Goal: Task Accomplishment & Management: Complete application form

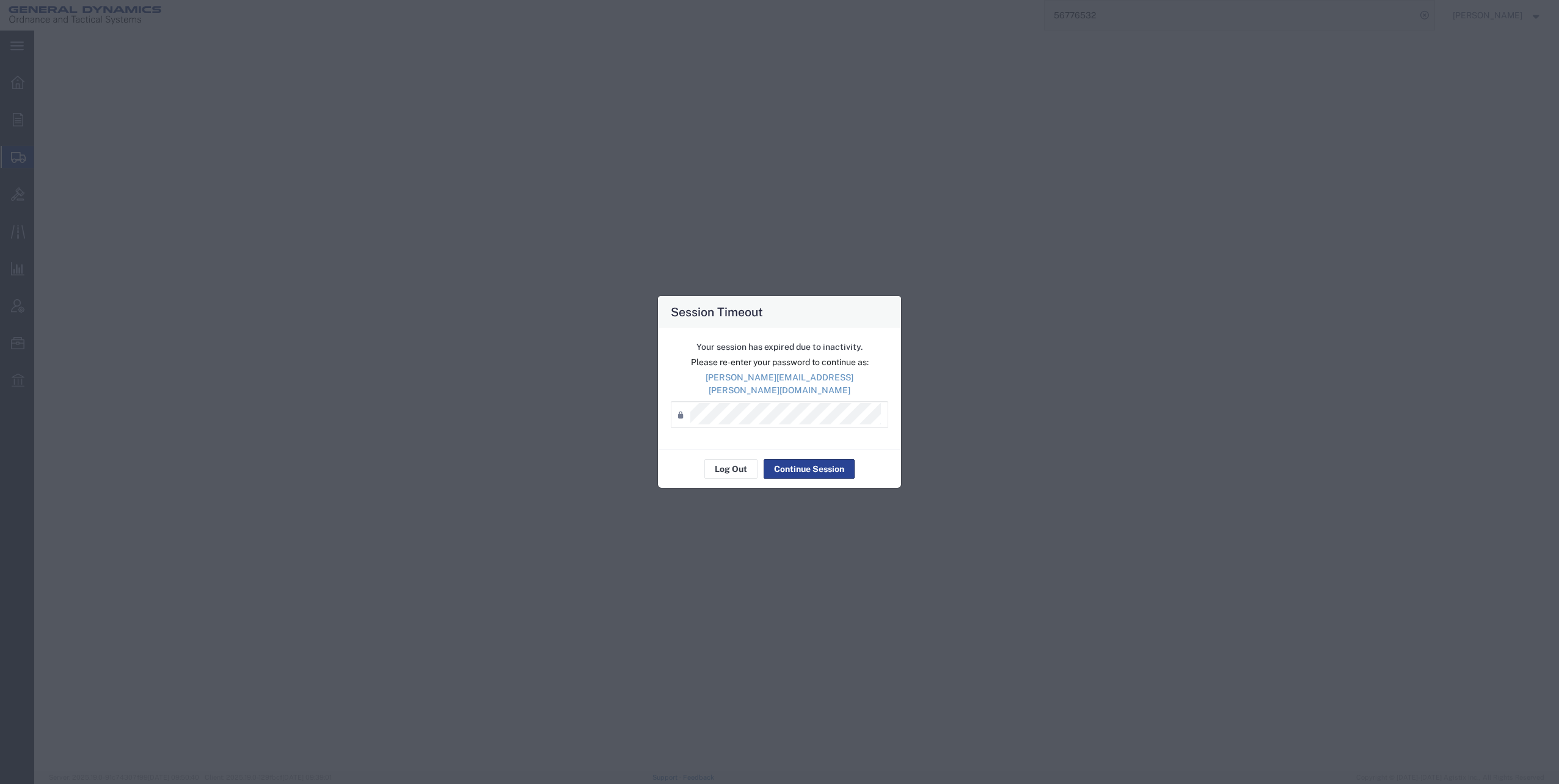
select select "SBX"
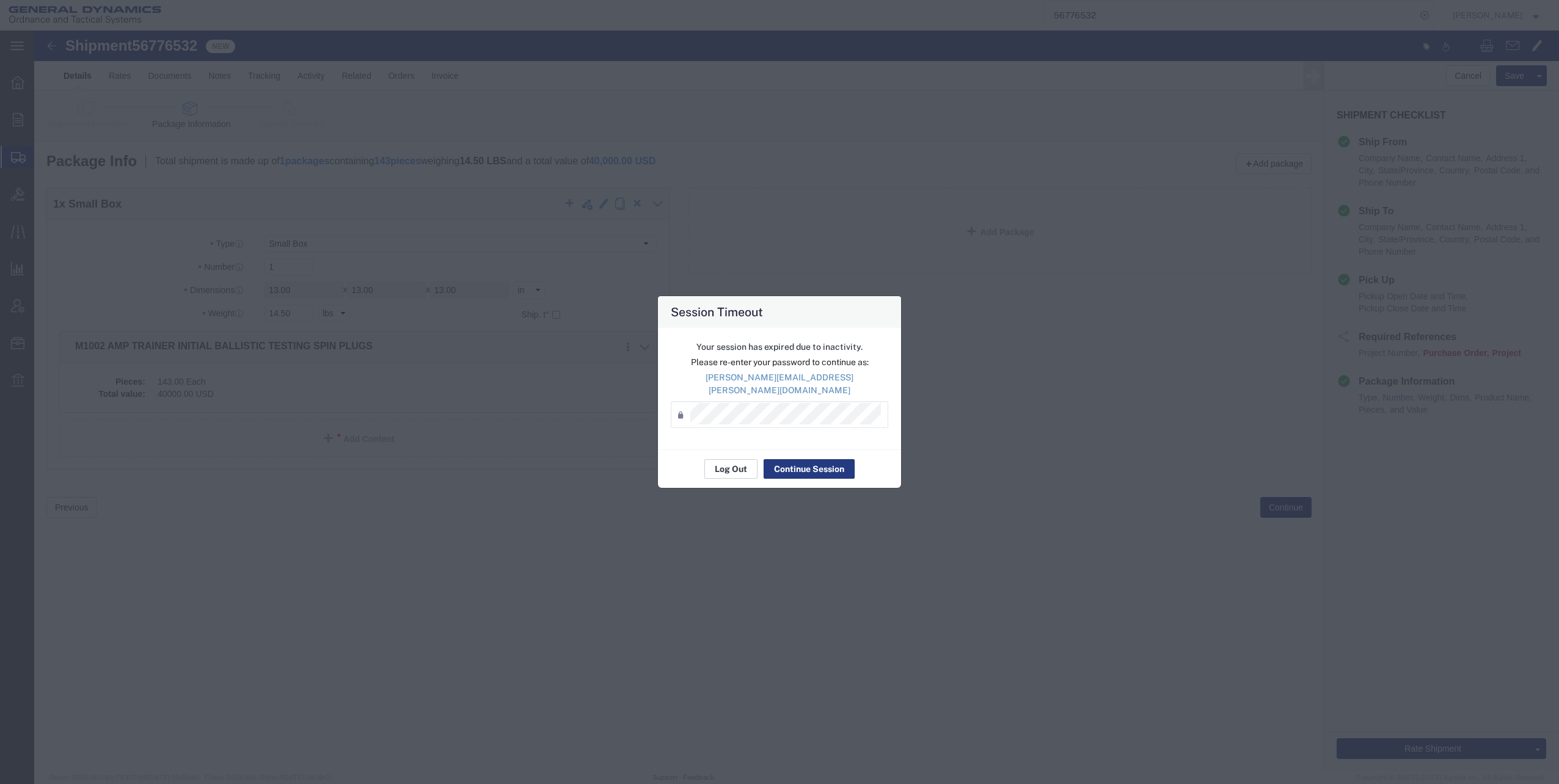
click at [720, 460] on button "Log Out" at bounding box center [730, 469] width 53 height 20
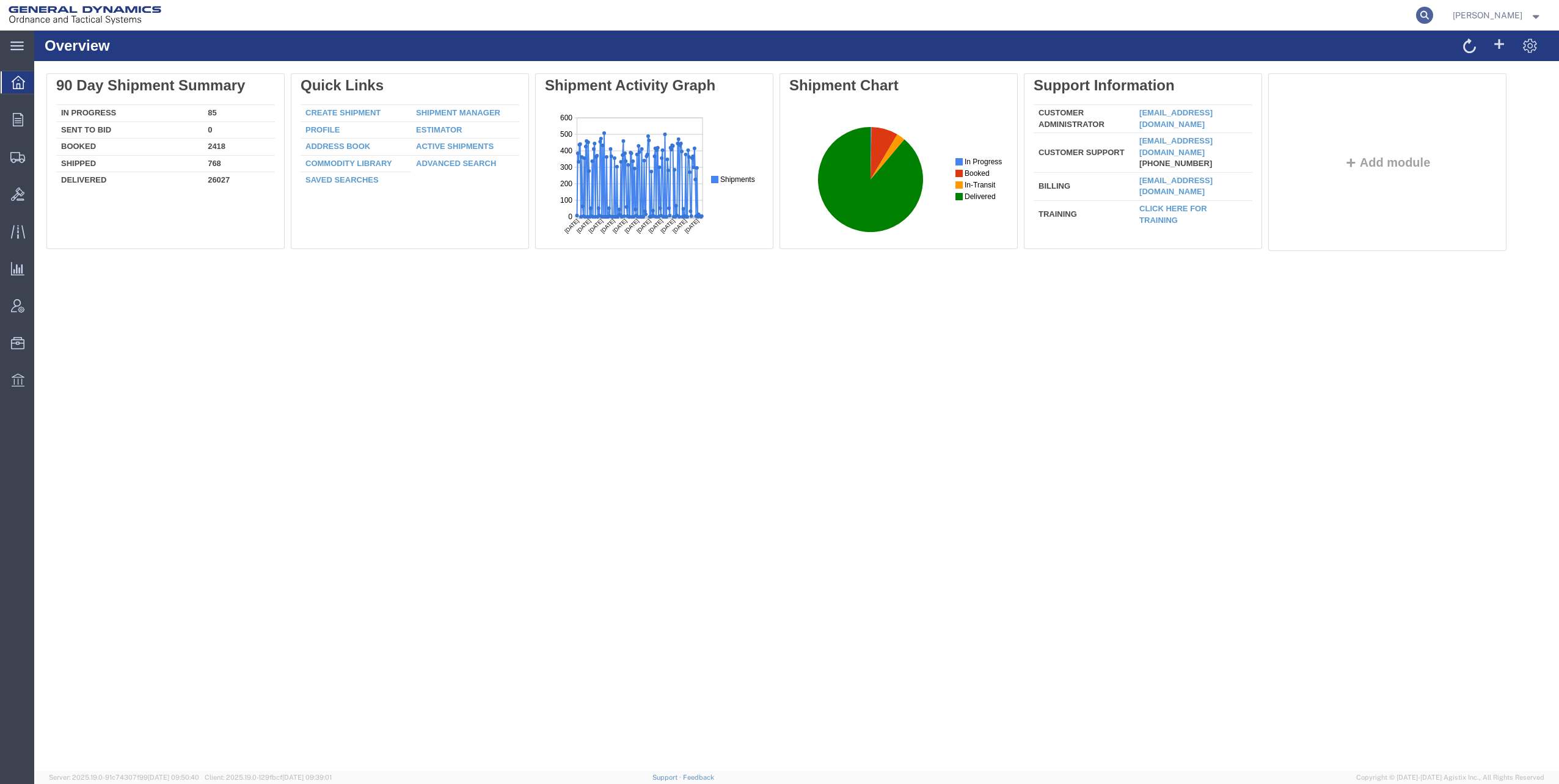
click at [1433, 14] on icon at bounding box center [1424, 15] width 17 height 17
paste input "56839352"
type input "56839352"
click at [1433, 16] on icon at bounding box center [1424, 15] width 17 height 17
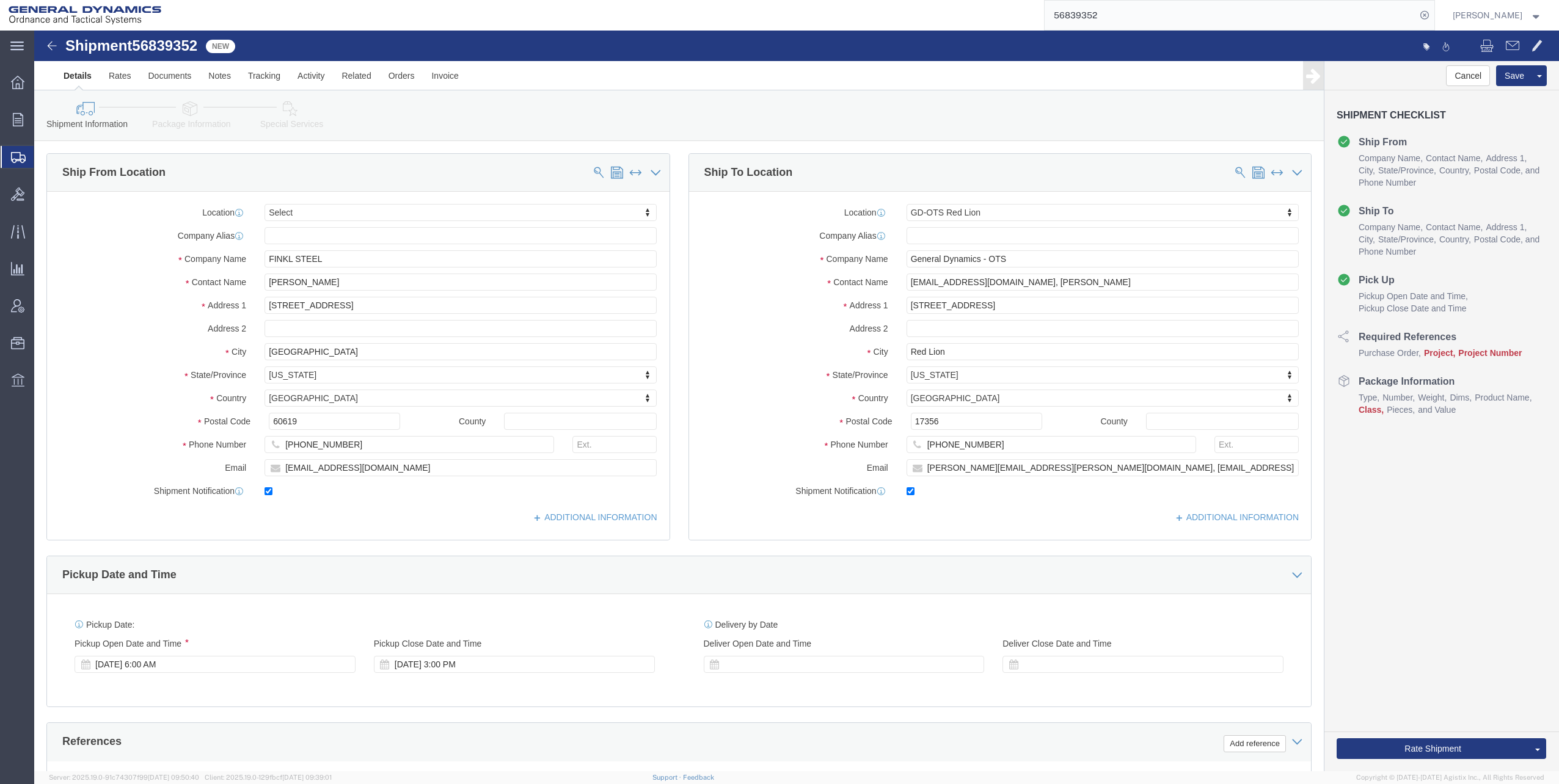
select select
select select "310"
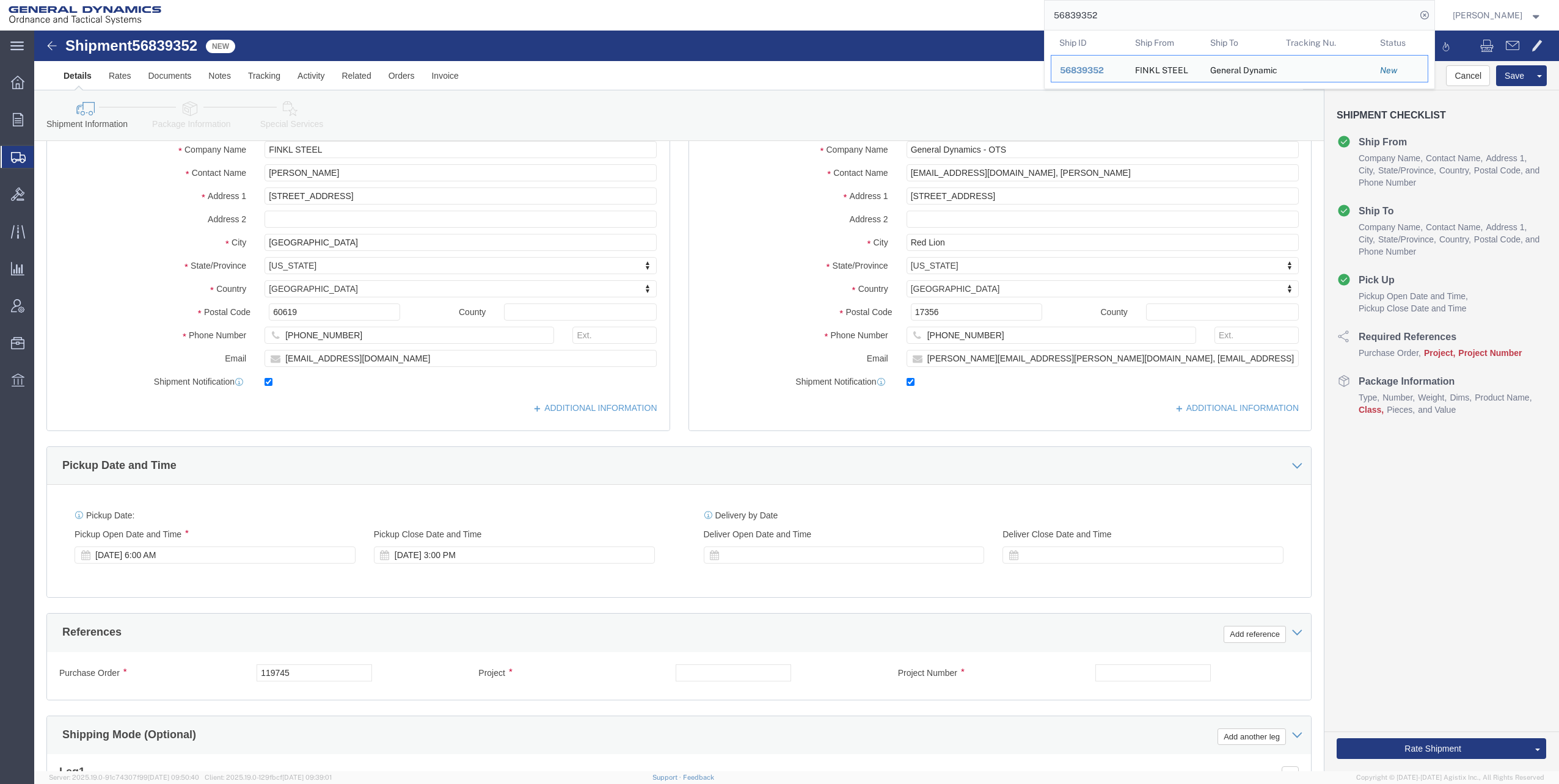
scroll to position [183, 0]
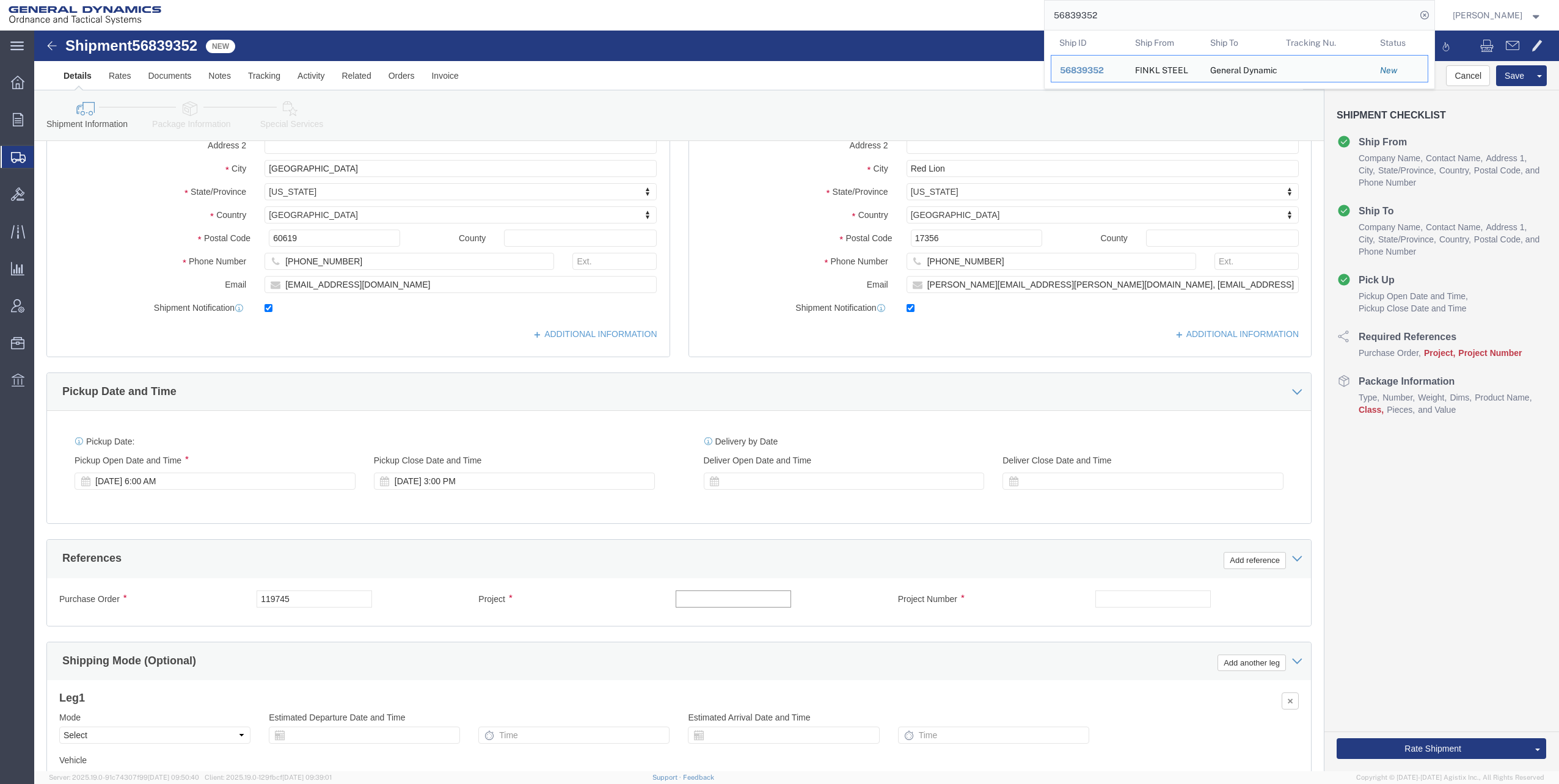
click input "text"
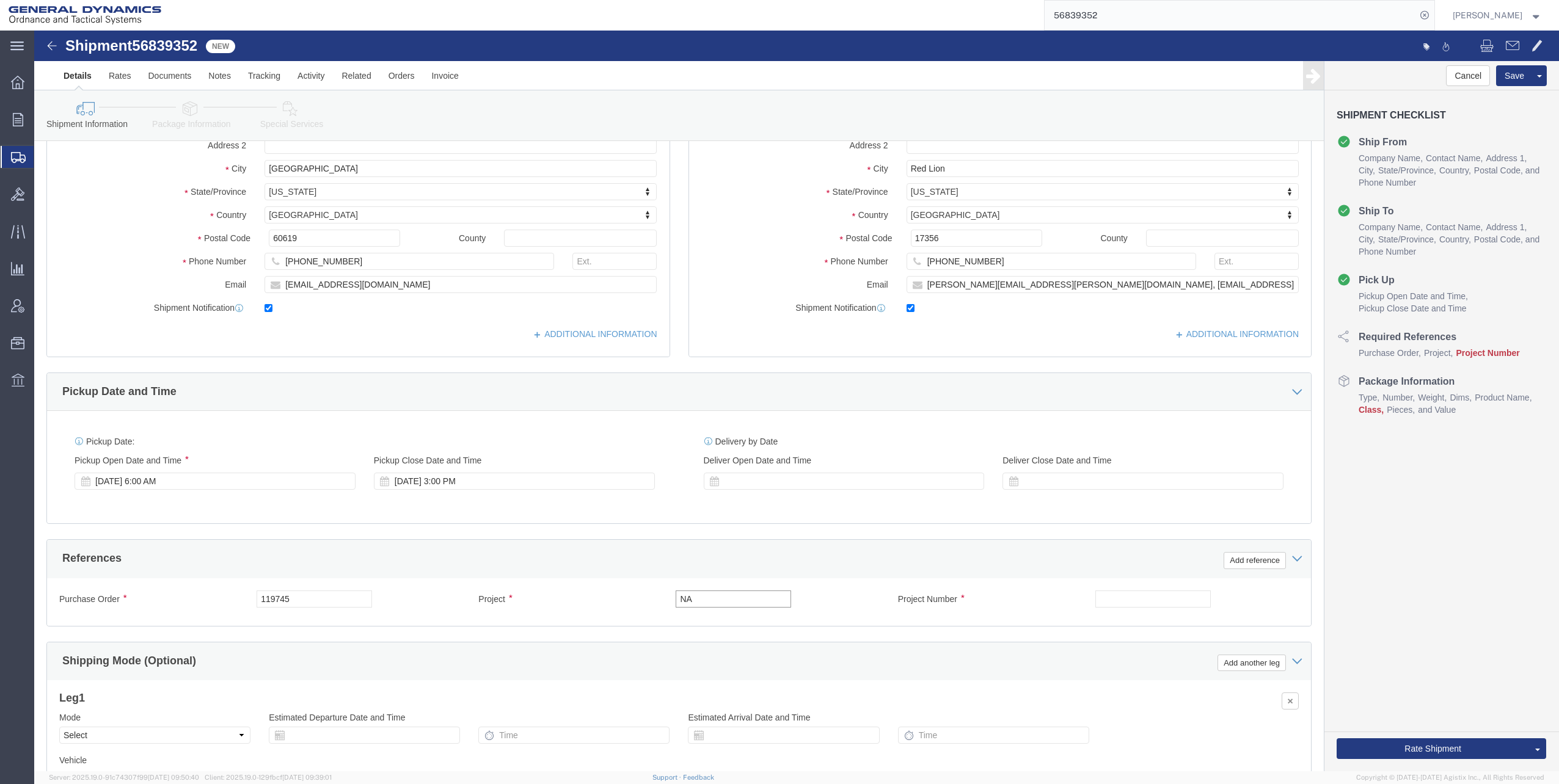
type input "NA"
click input "text"
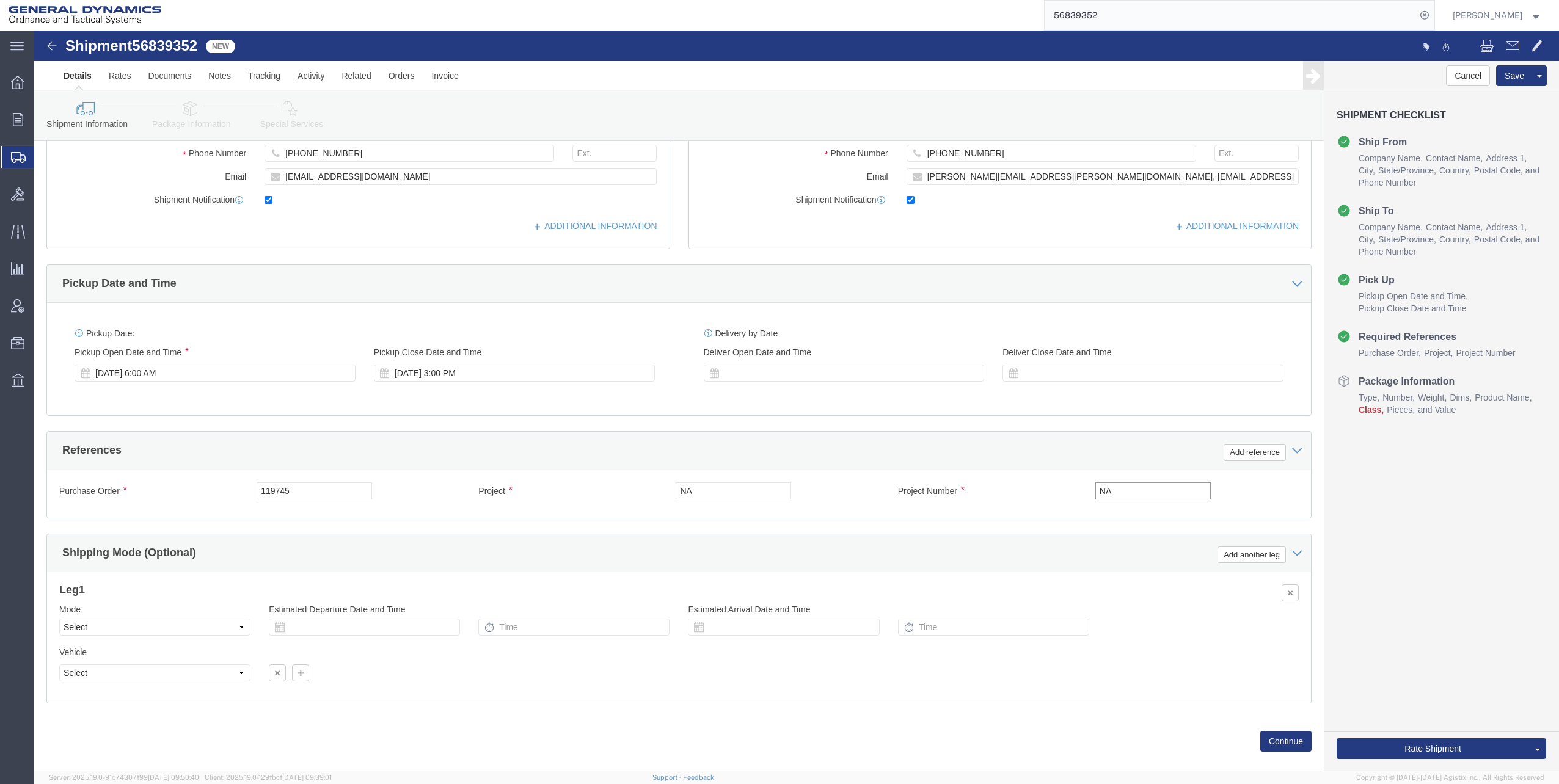
scroll to position [309, 0]
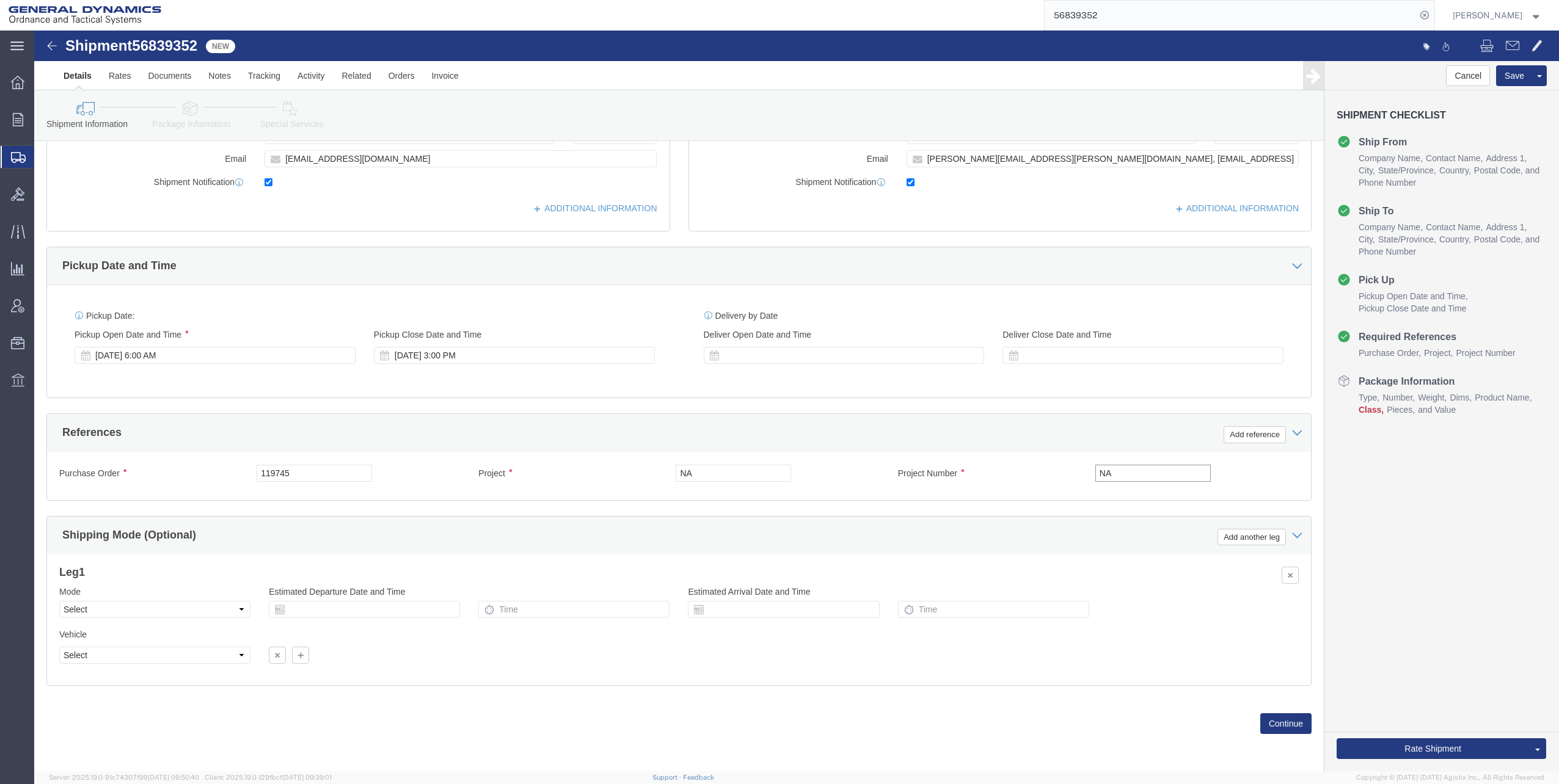
type input "NA"
click select "Select Air Less than Truckload Multi-Leg Ocean Freight Rail Small Parcel Truckl…"
select select "TL"
click select "Select Air Less than Truckload Multi-Leg Ocean Freight Rail Small Parcel Truckl…"
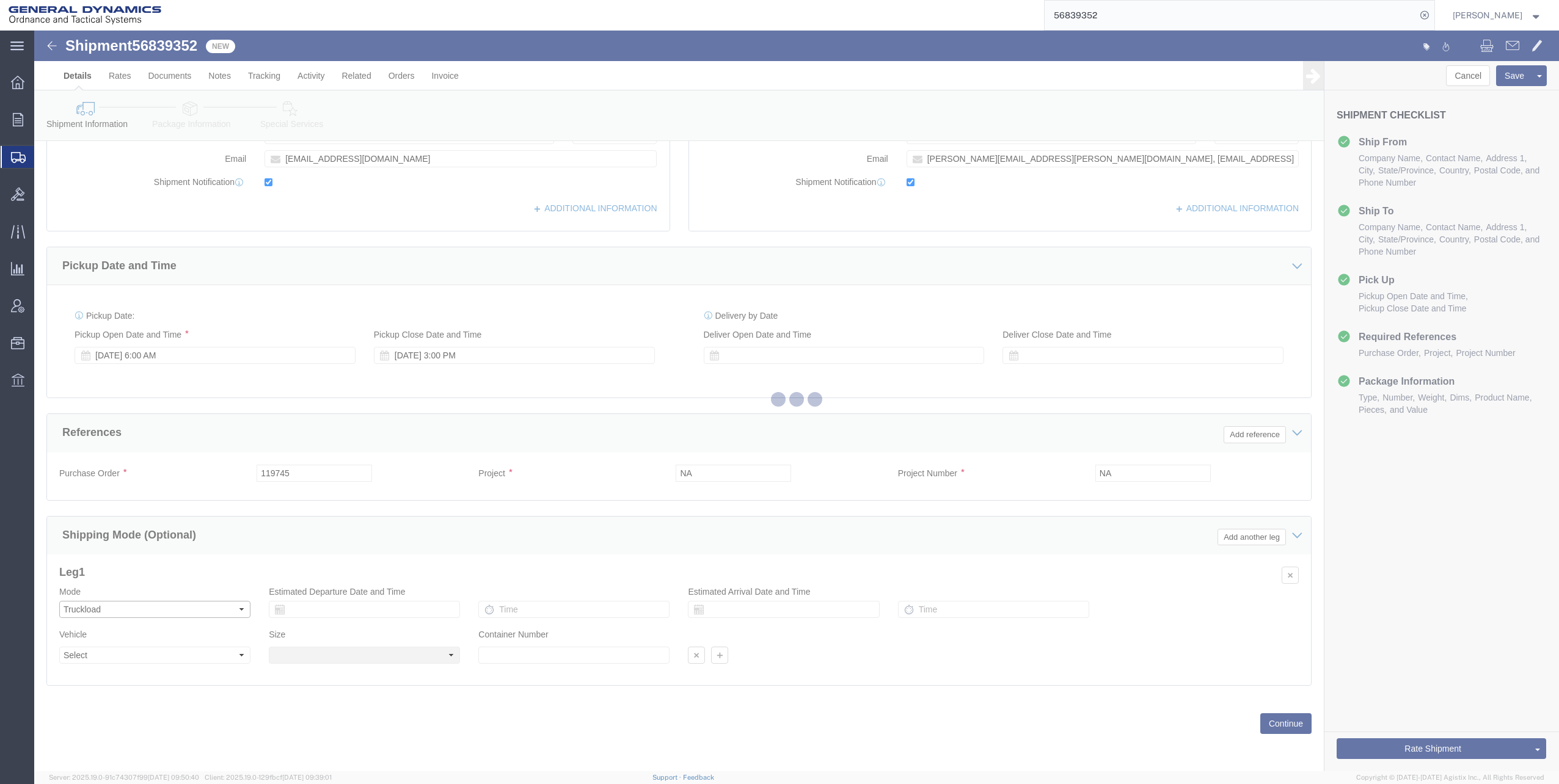
select select
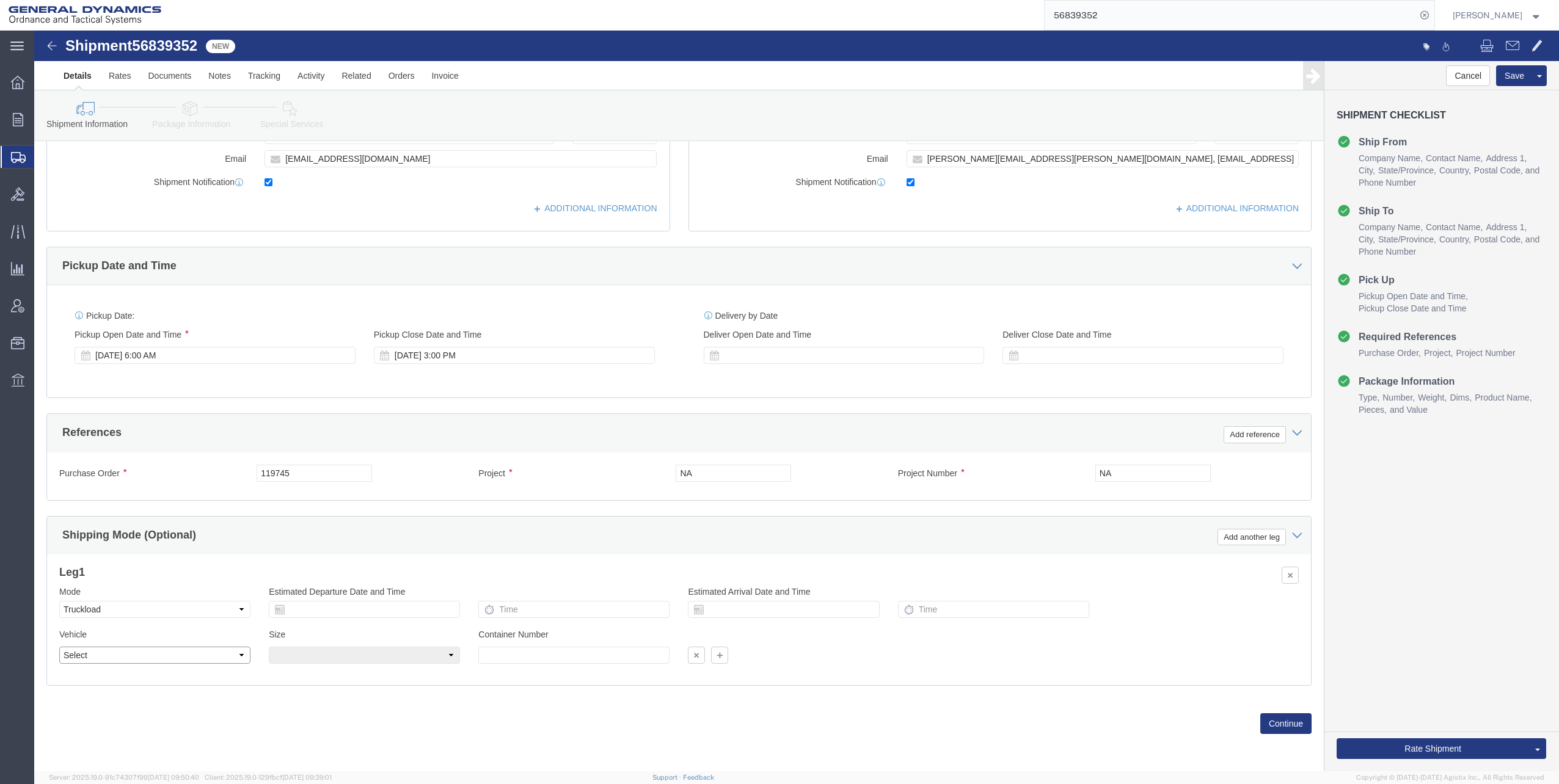
click select "Select 1-Ton (PSS) 10 Wheel 10 Yard Dump Truck 20 Yard Dump Truck Bobtail Botto…"
select select "FLBD"
click select "Select 1-Ton (PSS) 10 Wheel 10 Yard Dump Truck 20 Yard Dump Truck Bobtail Botto…"
click button "Continue"
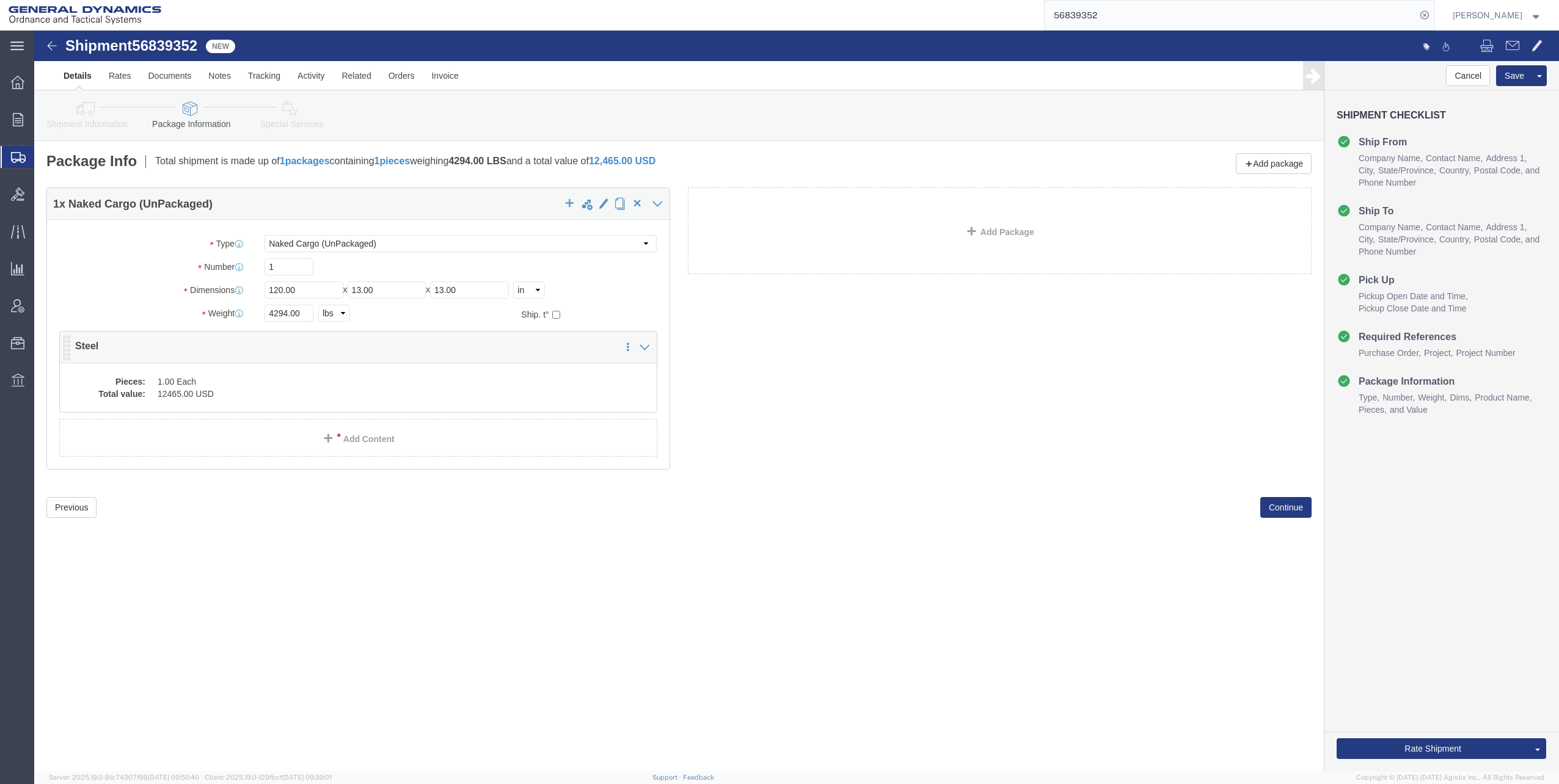
click dd "1.00 Each"
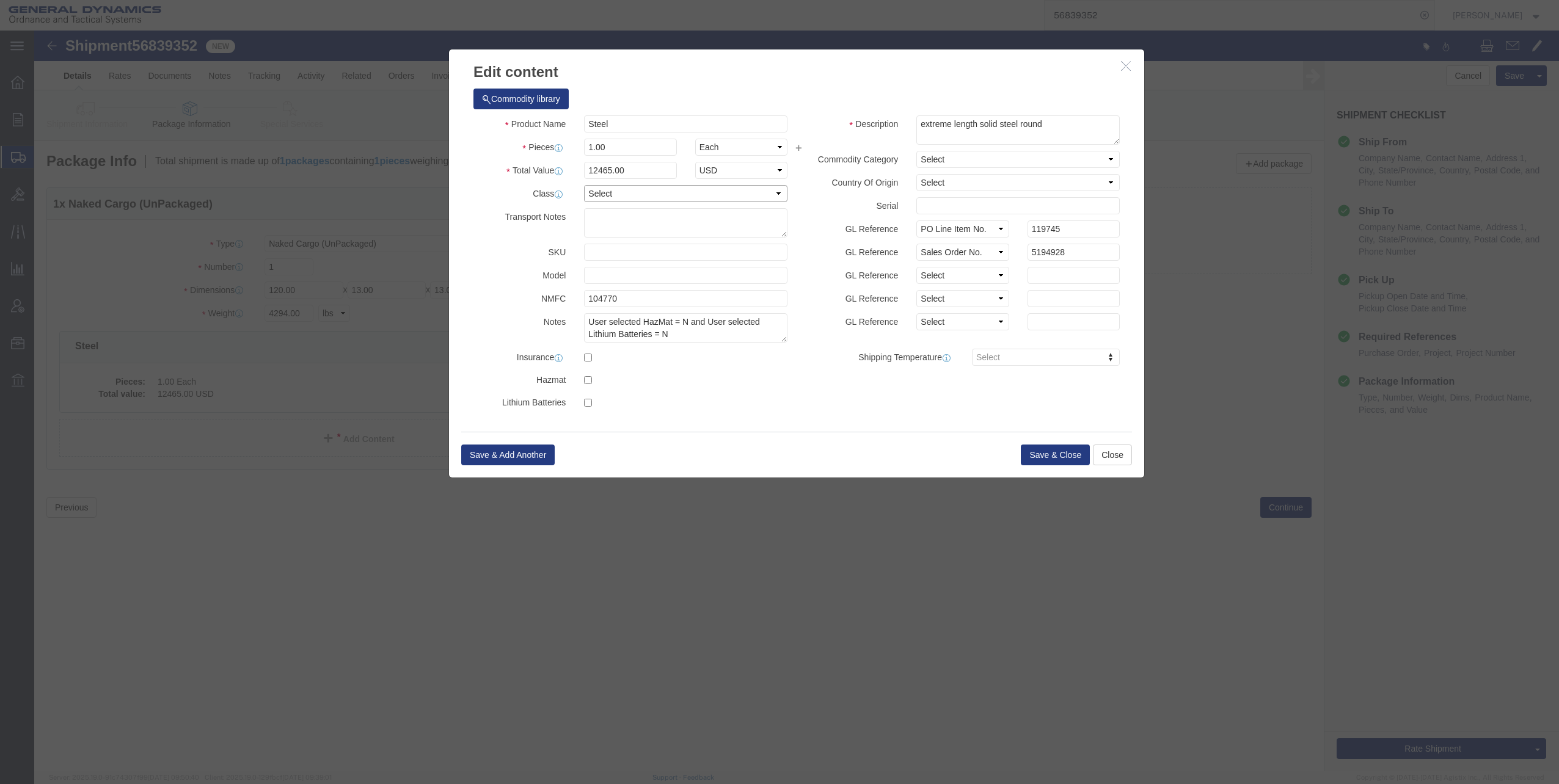
click select "Select 50 55 60 65 70 85 92.5 100 125 175 250 300 400"
select select "60"
click select "Select 50 55 60 65 70 85 92.5 100 125 175 250 300 400"
click button "Save & Close"
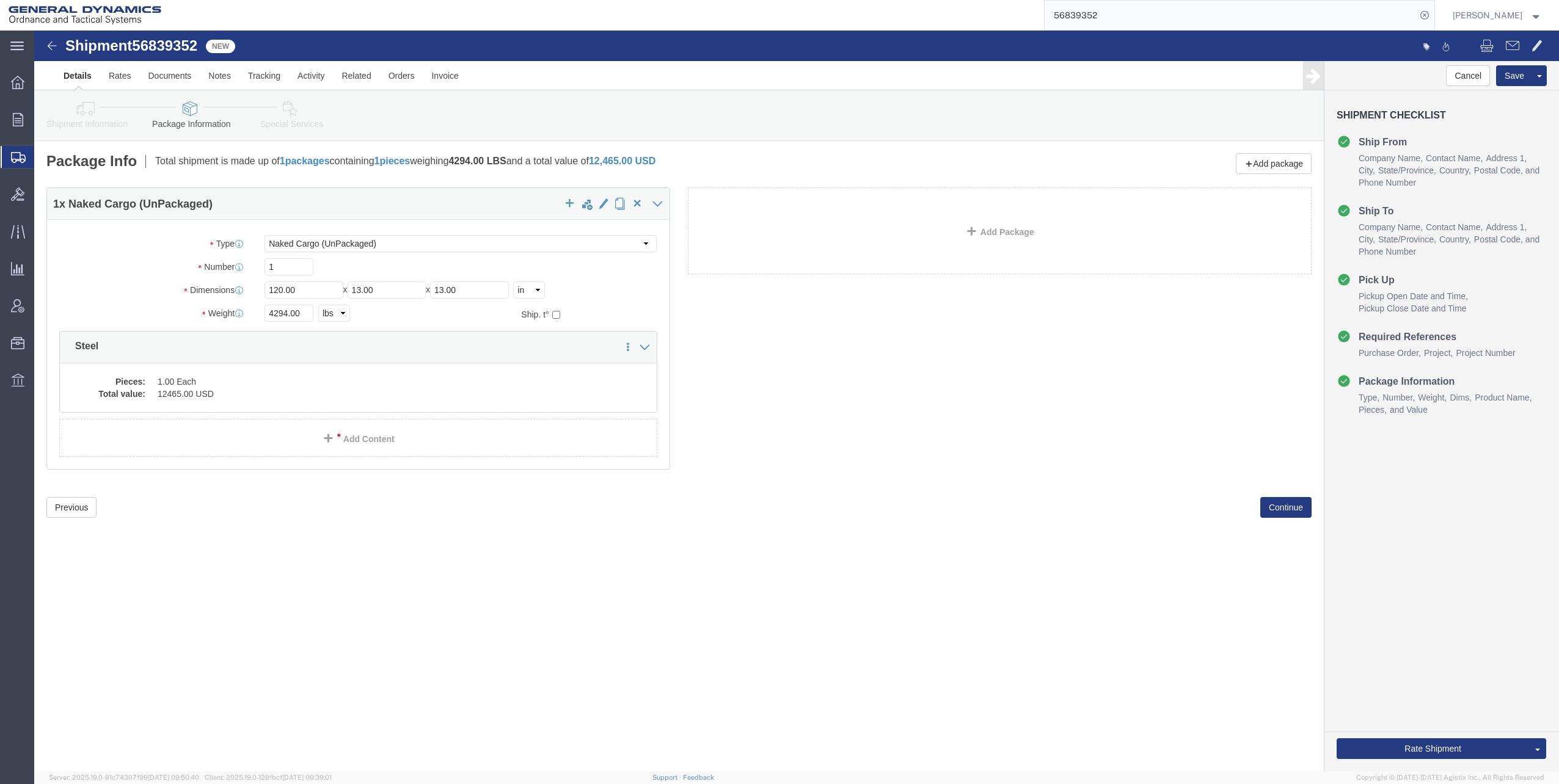
click icon
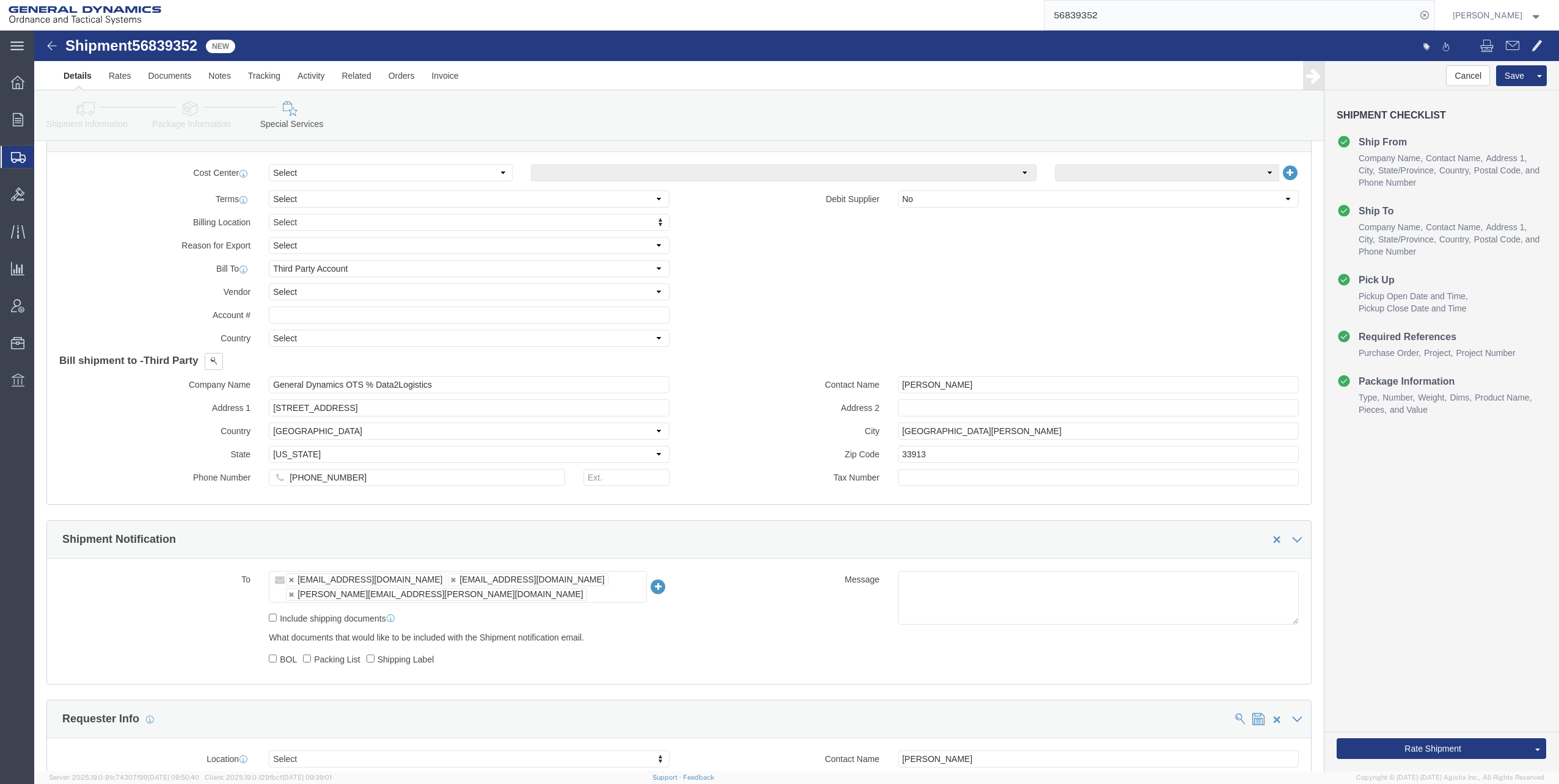
scroll to position [610, 0]
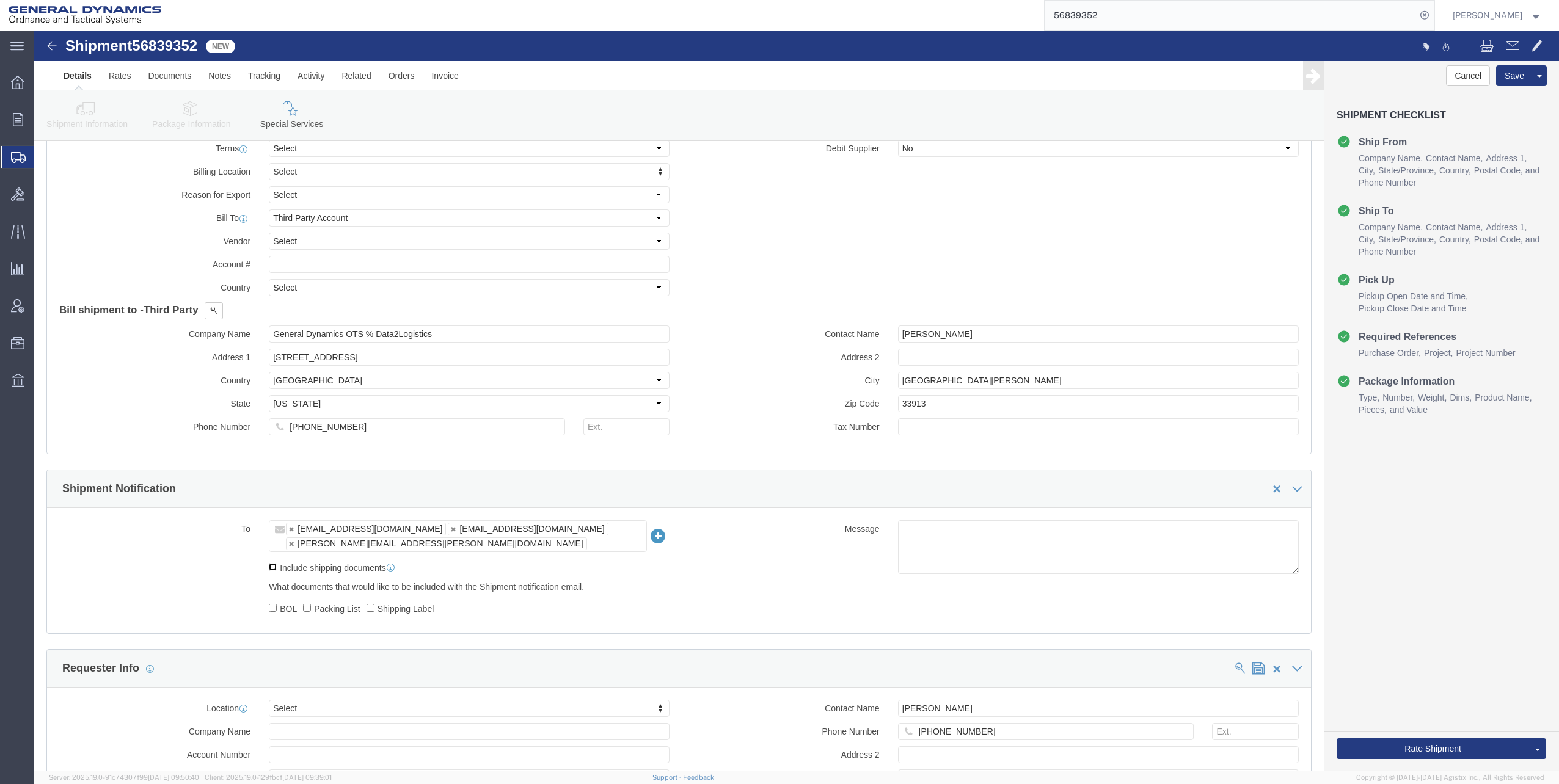
click input "Include shipping documents"
checkbox input "true"
drag, startPoint x: 237, startPoint y: 577, endPoint x: 252, endPoint y: 577, distance: 15.0
click input "BOL"
checkbox input "true"
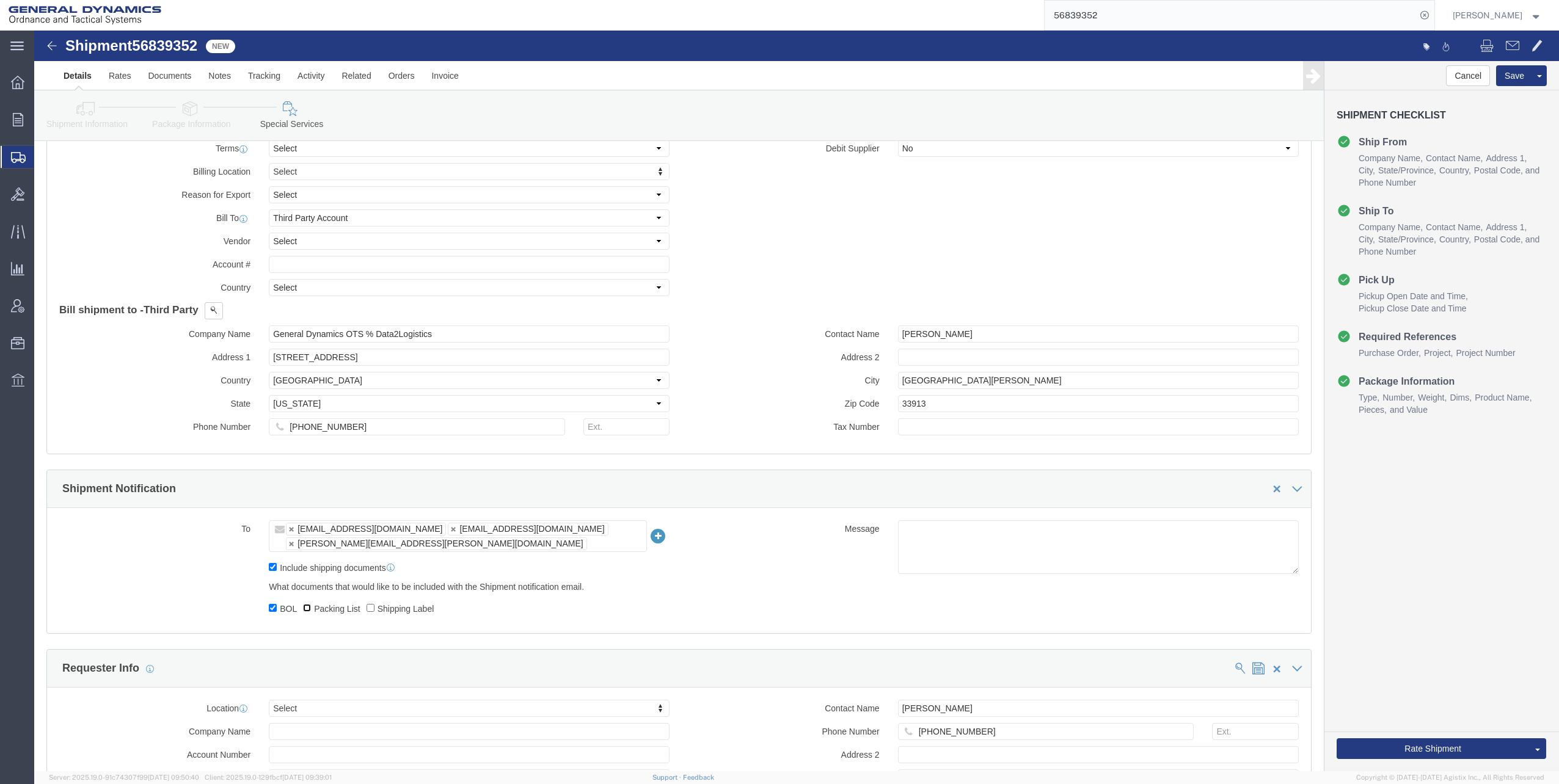
click input "Packing List"
checkbox input "true"
click button "Rate Shipment"
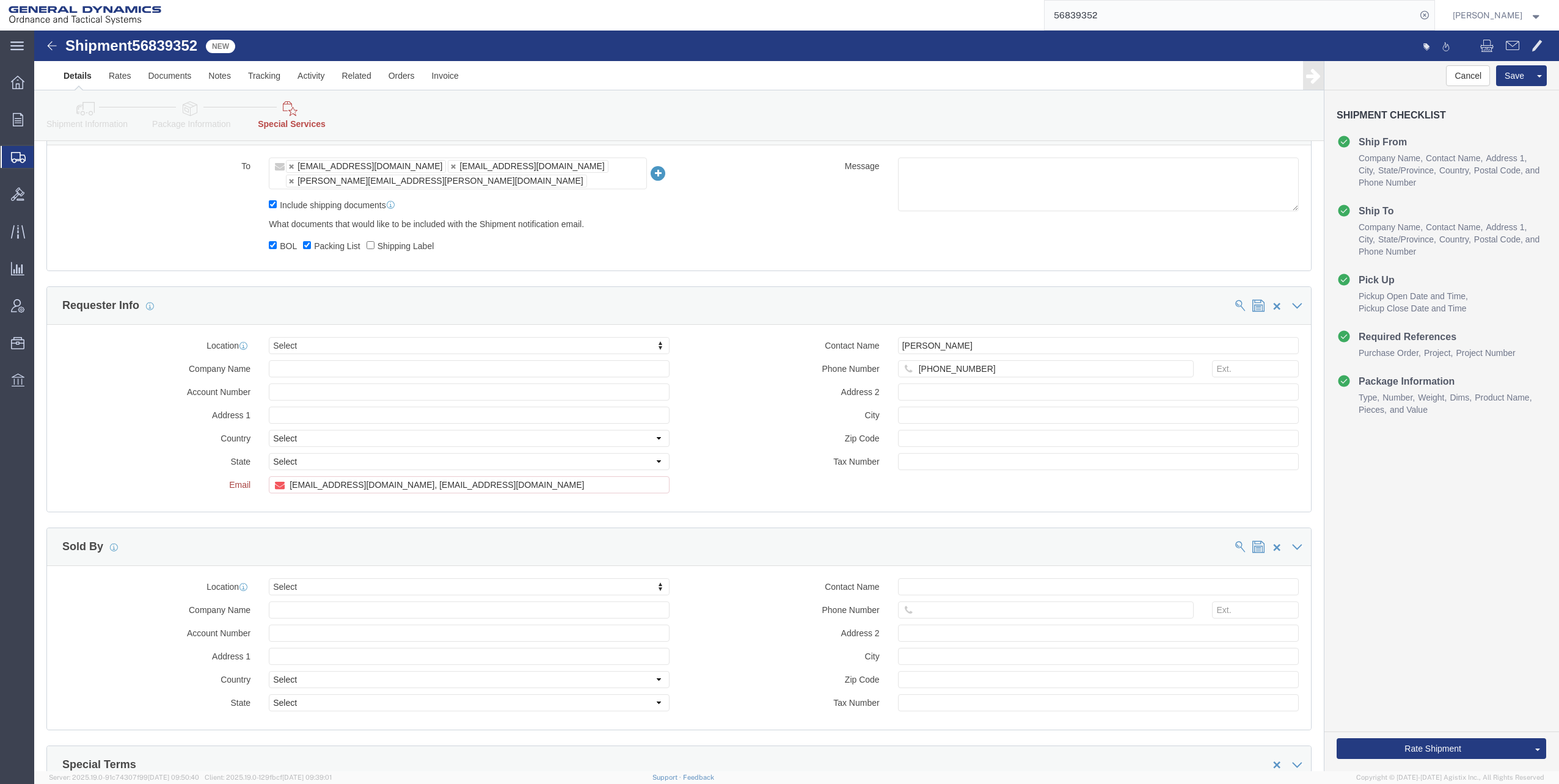
scroll to position [1038, 0]
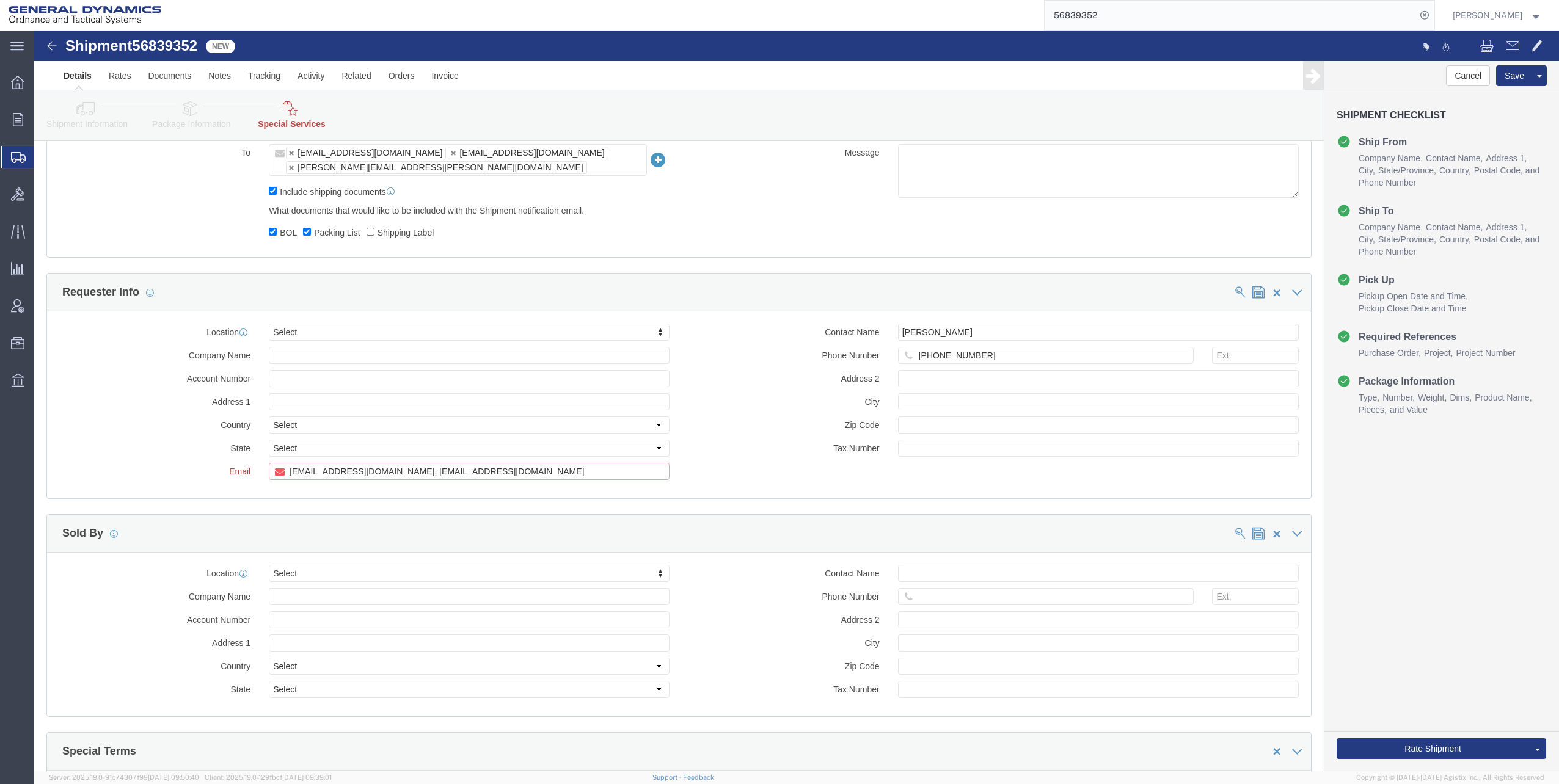
click input "[EMAIL_ADDRESS][DOMAIN_NAME], [EMAIL_ADDRESS][DOMAIN_NAME]"
type input "[EMAIL_ADDRESS][DOMAIN_NAME]"
click button "Rate Shipment"
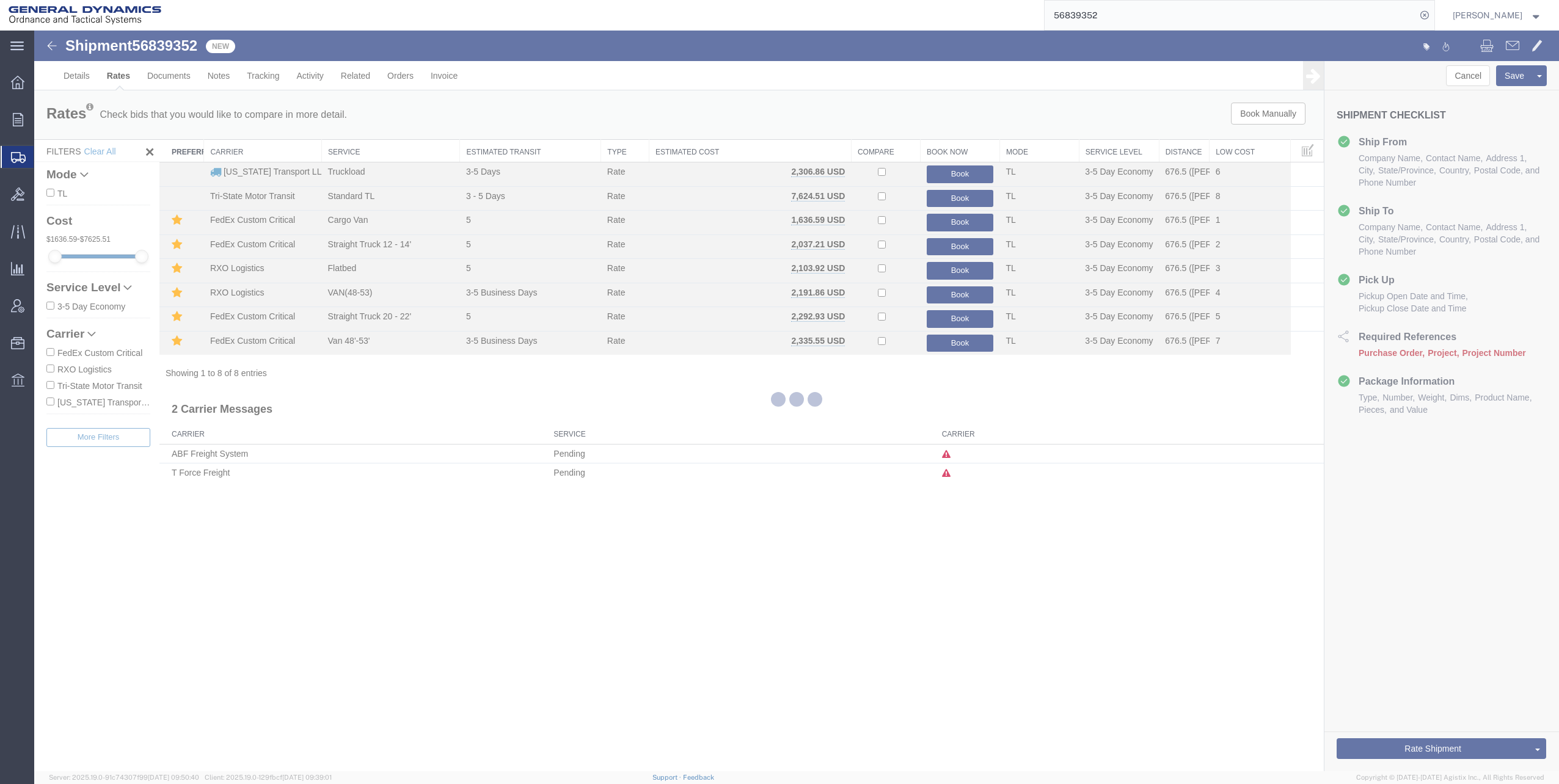
scroll to position [0, 0]
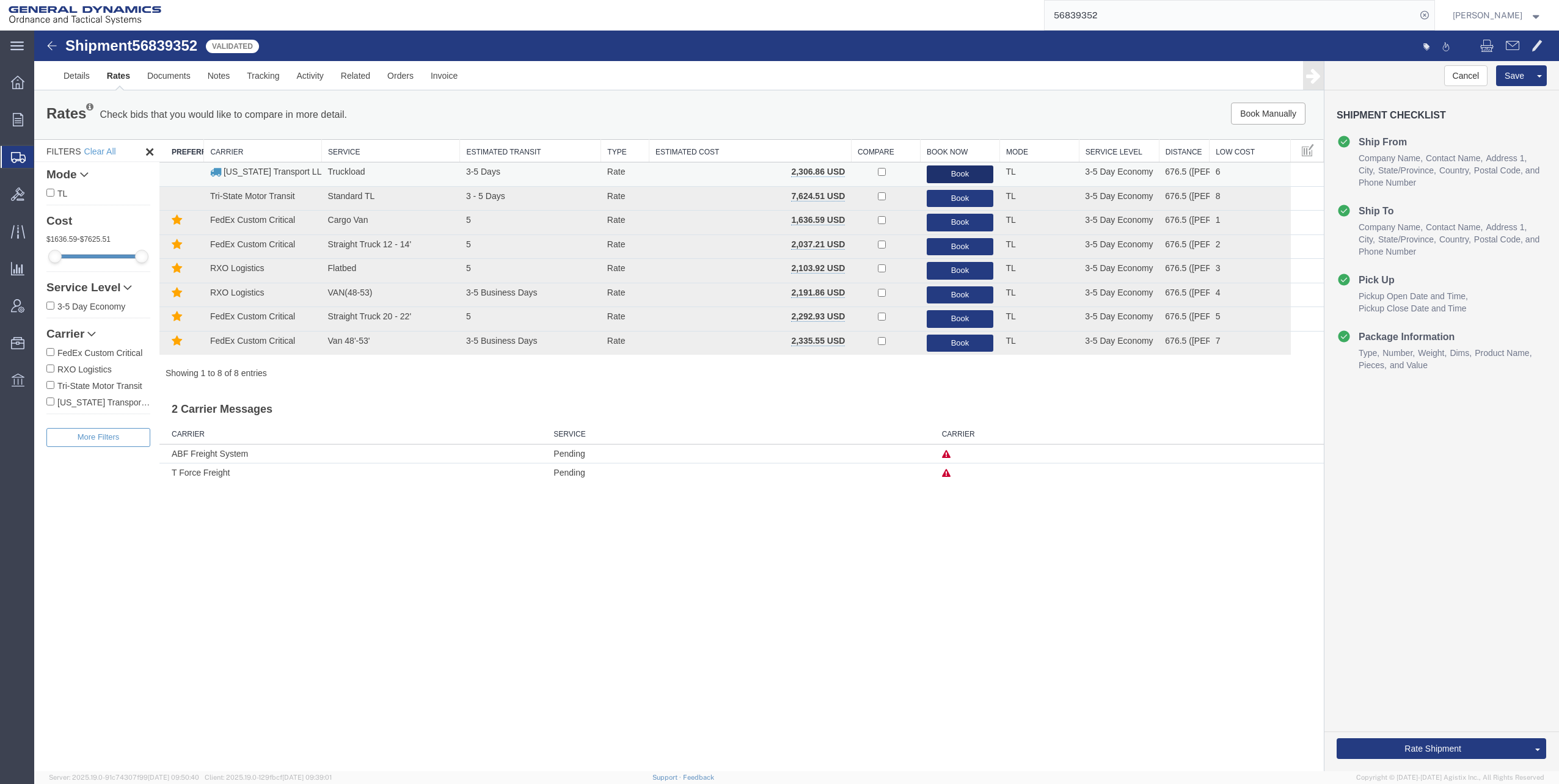
click at [962, 173] on button "Book" at bounding box center [960, 175] width 67 height 18
